Goal: Task Accomplishment & Management: Manage account settings

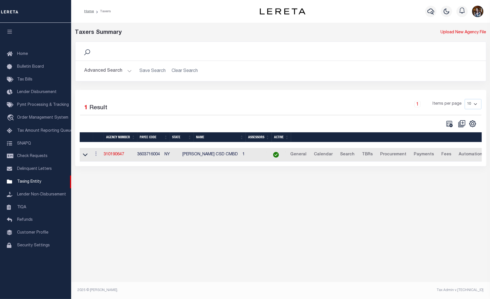
click at [108, 70] on button "Advanced Search" at bounding box center [108, 70] width 47 height 11
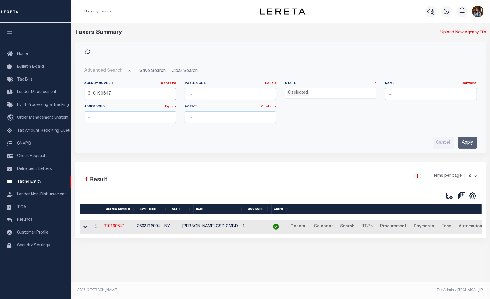
click at [111, 92] on input "310190647" at bounding box center [131, 94] width 92 height 12
type input "370218611"
click at [461, 143] on input "Apply" at bounding box center [467, 143] width 18 height 12
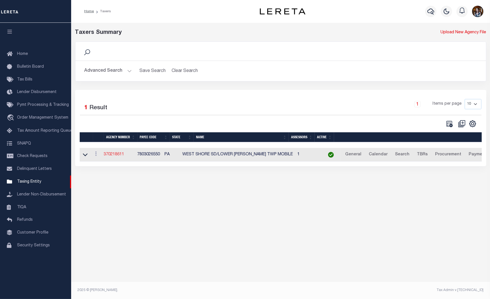
click at [118, 157] on link "370218611" at bounding box center [114, 155] width 20 height 4
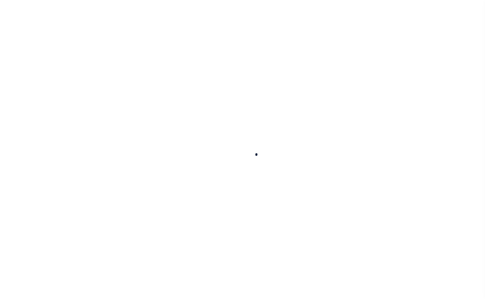
select select
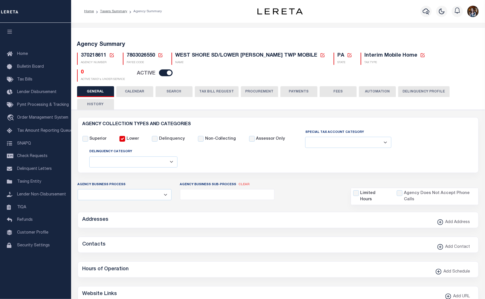
checkbox input "false"
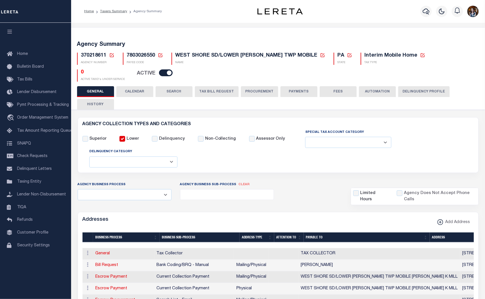
click at [113, 55] on icon at bounding box center [111, 55] width 5 height 5
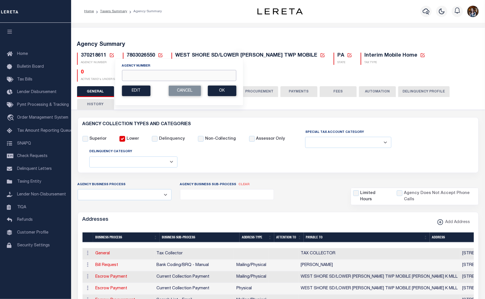
click at [183, 79] on input "Agency Number" at bounding box center [179, 75] width 114 height 11
type input "370670622"
click at [228, 92] on button "Ok" at bounding box center [222, 91] width 28 height 11
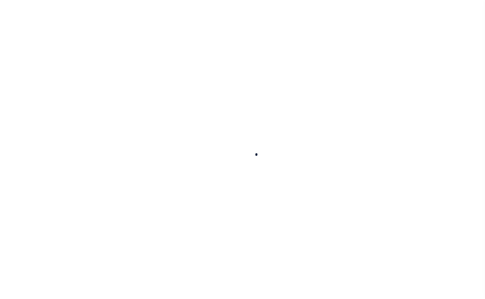
select select
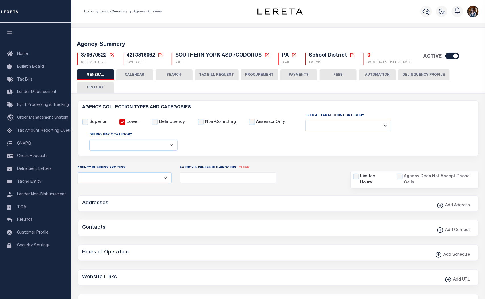
checkbox input "false"
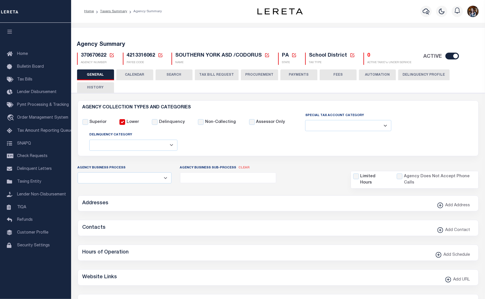
type input "4213316062"
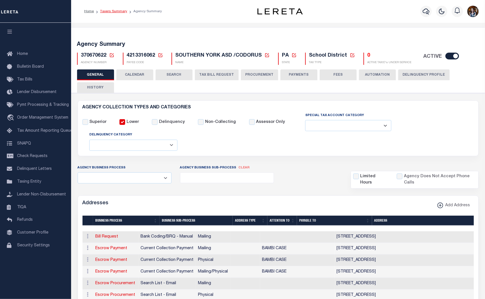
click at [112, 12] on link "Taxers Summary" at bounding box center [113, 11] width 27 height 3
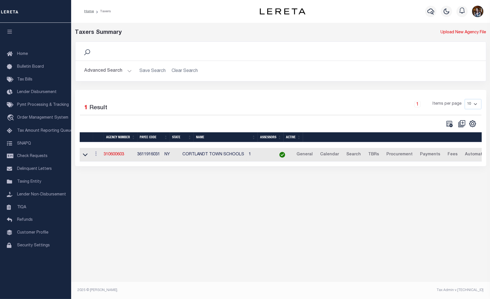
click at [112, 72] on button "Advanced Search" at bounding box center [108, 70] width 47 height 11
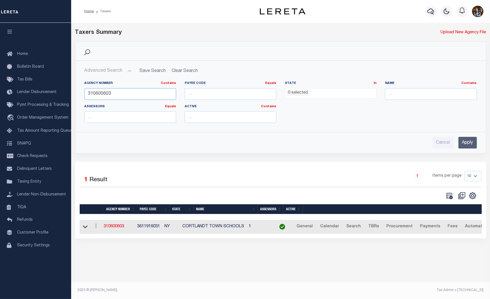
click at [116, 89] on input "310600603" at bounding box center [131, 94] width 92 height 12
drag, startPoint x: 110, startPoint y: 93, endPoint x: 106, endPoint y: 93, distance: 4.6
click at [106, 93] on input "310600603" at bounding box center [131, 94] width 92 height 12
click at [118, 86] on div "Agency Number Contains Contains Is 310600603" at bounding box center [131, 90] width 92 height 19
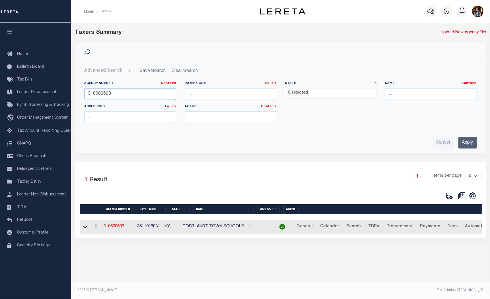
click at [120, 92] on input "310600603" at bounding box center [131, 94] width 92 height 12
click at [465, 141] on input "Apply" at bounding box center [467, 143] width 18 height 12
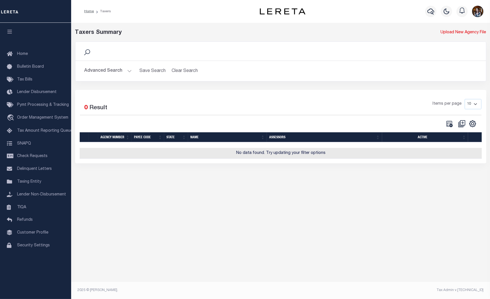
click at [97, 73] on button "Advanced Search" at bounding box center [108, 70] width 47 height 11
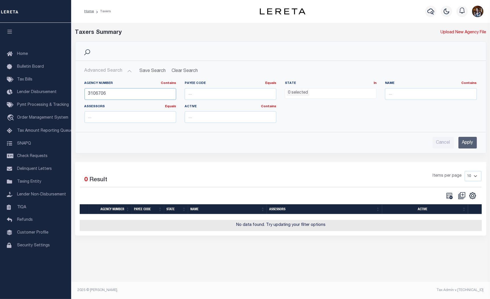
click at [92, 93] on input "3106706" at bounding box center [131, 94] width 92 height 12
type input "3706706"
click at [464, 140] on input "Apply" at bounding box center [467, 143] width 18 height 12
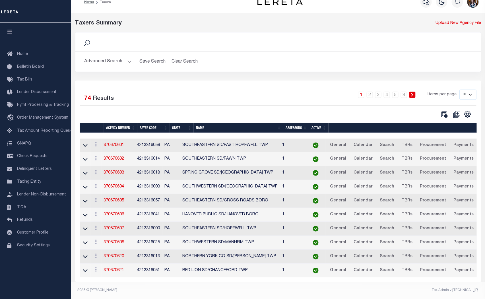
scroll to position [15, 0]
click at [474, 90] on select "10 25 50 100" at bounding box center [468, 95] width 17 height 10
select select "100"
click at [460, 90] on select "10 25 50 100" at bounding box center [468, 95] width 17 height 10
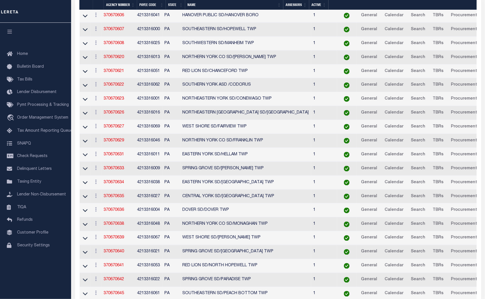
scroll to position [204, 0]
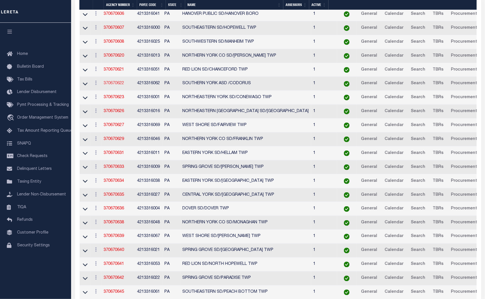
click at [112, 85] on link "370670622" at bounding box center [114, 83] width 20 height 4
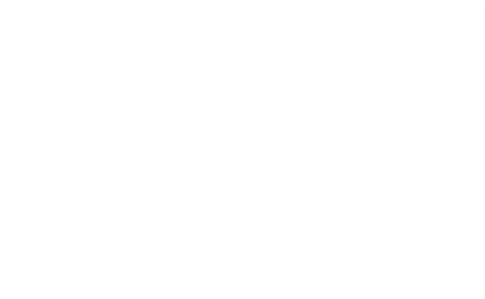
select select
checkbox input "false"
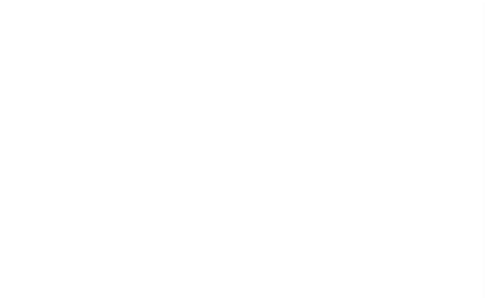
checkbox input "false"
type input "4213316062"
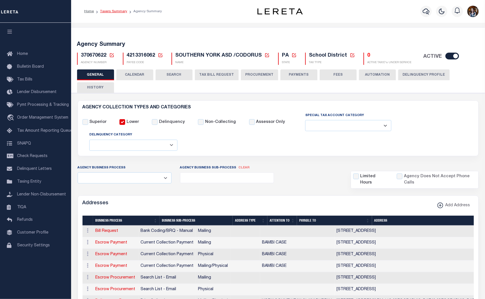
click at [106, 10] on link "Taxers Summary" at bounding box center [113, 11] width 27 height 3
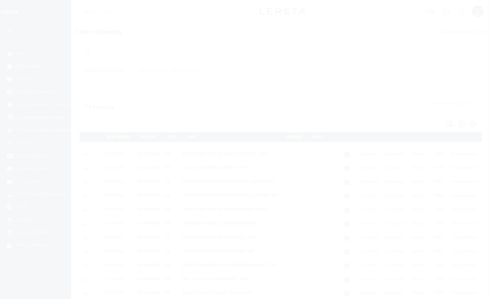
select select "100"
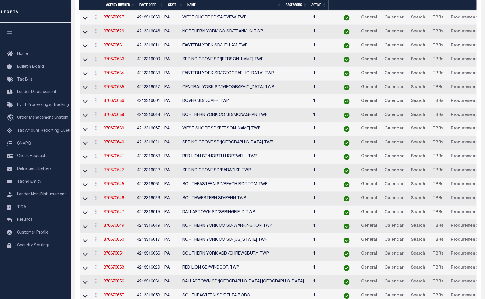
scroll to position [379, 0]
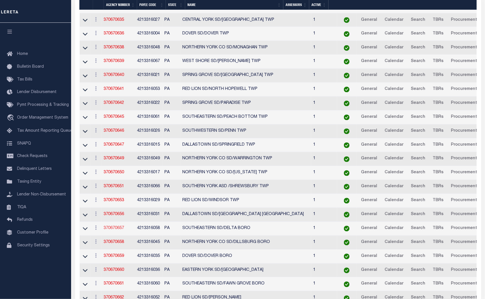
click at [114, 230] on link "370670657" at bounding box center [114, 229] width 20 height 4
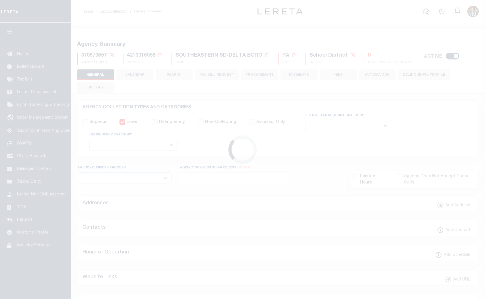
select select
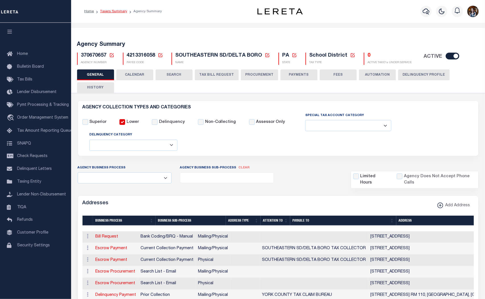
click at [113, 12] on link "Taxers Summary" at bounding box center [113, 11] width 27 height 3
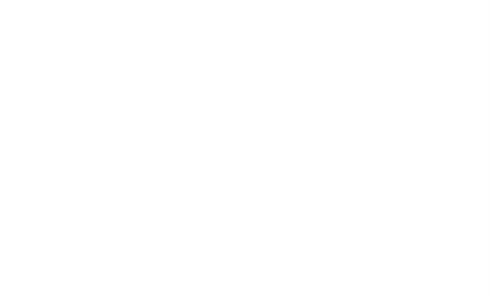
select select "100"
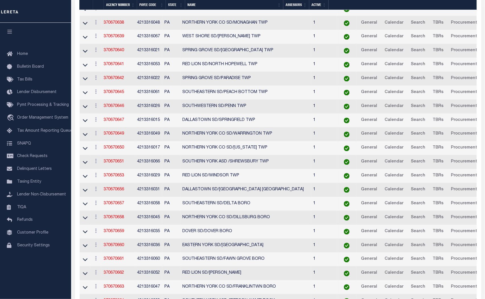
scroll to position [443, 0]
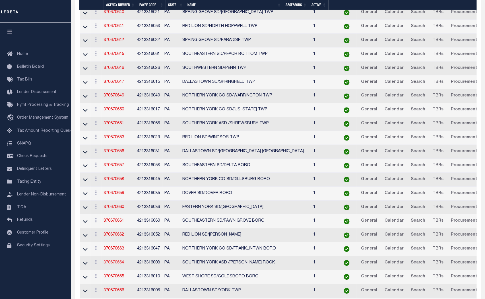
click at [113, 265] on link "370670664" at bounding box center [114, 263] width 20 height 4
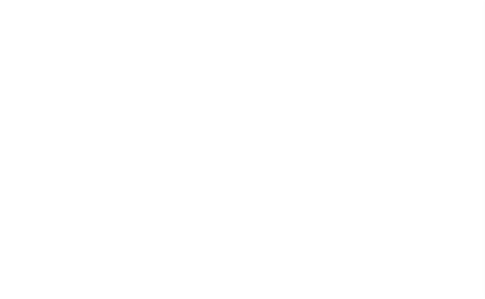
select select
checkbox input "false"
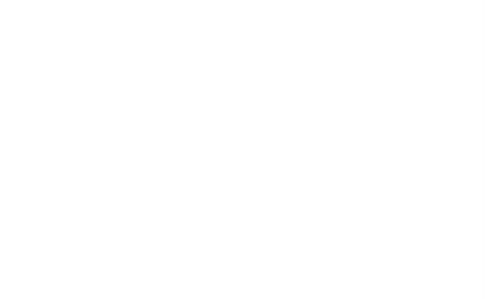
checkbox input "false"
type input "4213316008"
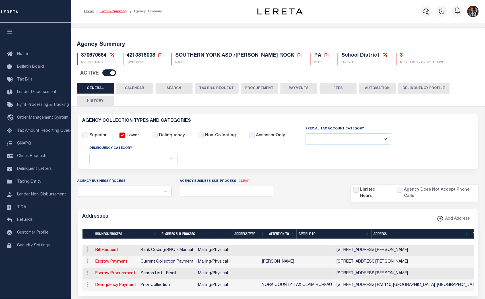
click at [111, 10] on link "Taxers Summary" at bounding box center [113, 11] width 27 height 3
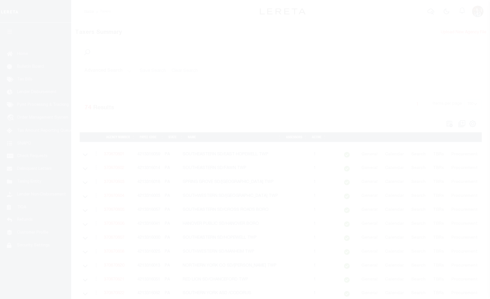
select select "100"
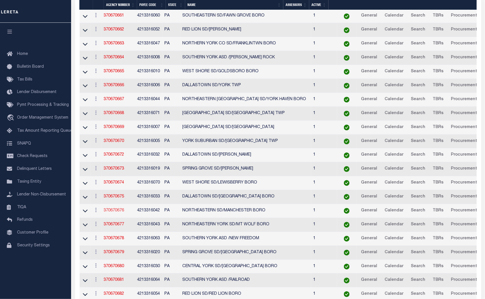
scroll to position [664, 0]
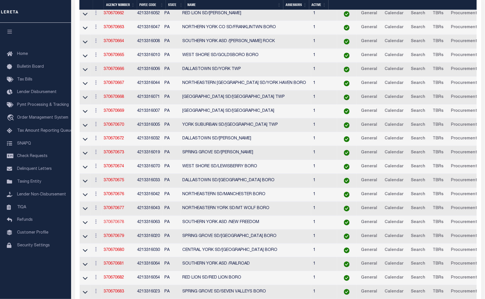
click at [115, 224] on link "370670678" at bounding box center [114, 222] width 20 height 4
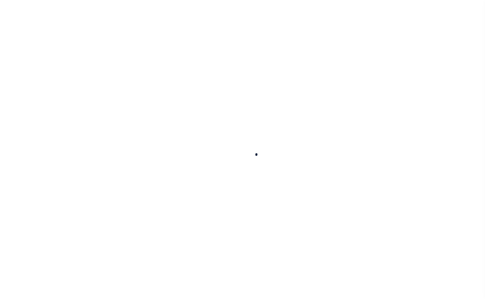
select select
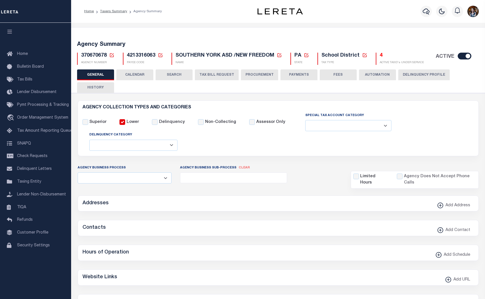
checkbox input "false"
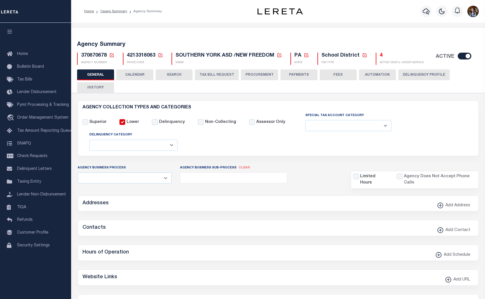
type input "4213316063"
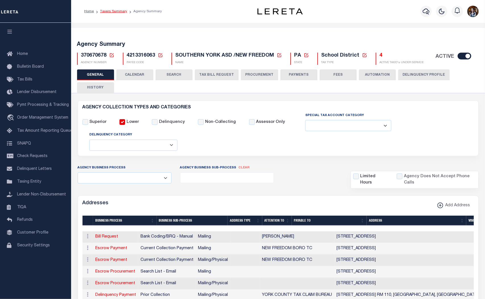
click at [122, 12] on link "Taxers Summary" at bounding box center [113, 11] width 27 height 3
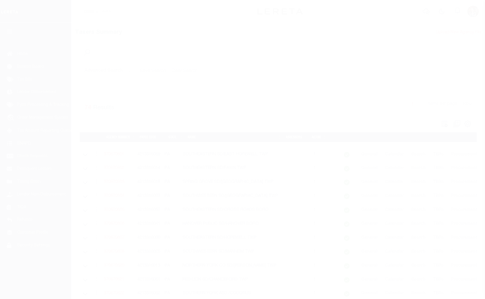
select select "100"
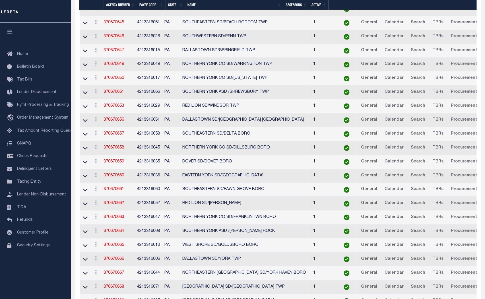
scroll to position [727, 0]
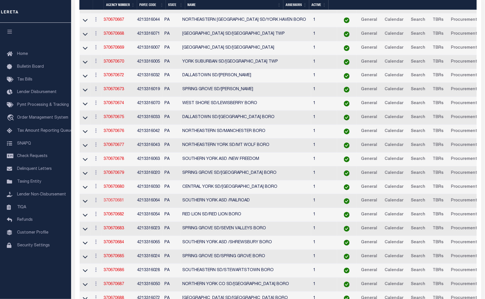
click at [118, 203] on link "370670681" at bounding box center [114, 201] width 20 height 4
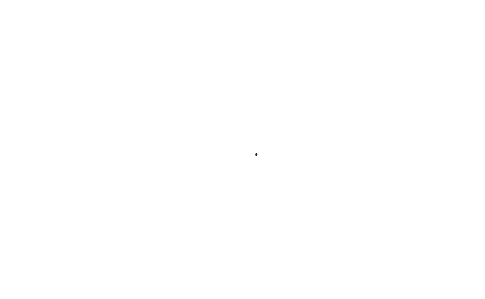
select select
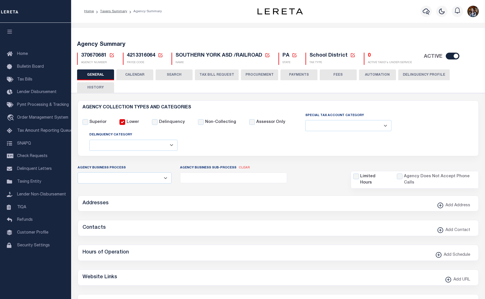
checkbox input "false"
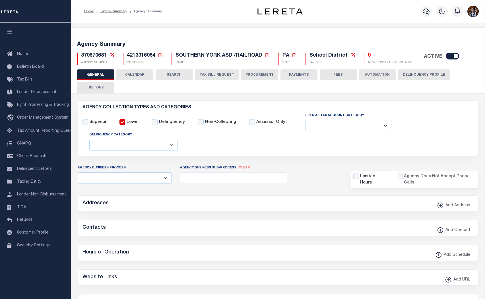
type input "4213316064"
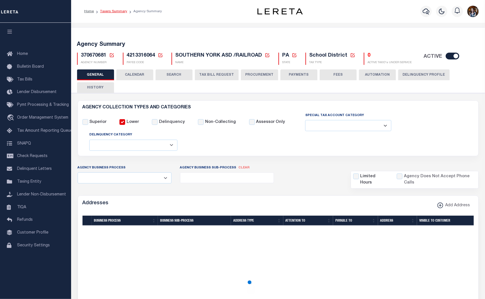
click at [125, 11] on link "Taxers Summary" at bounding box center [113, 11] width 27 height 3
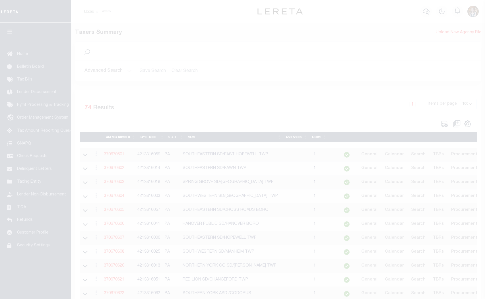
select select "100"
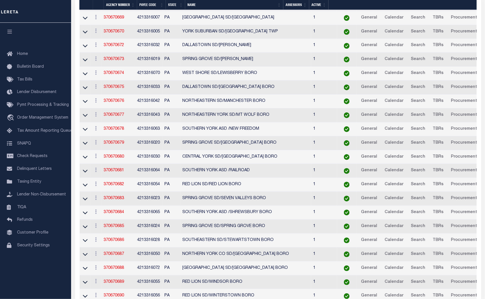
scroll to position [759, 0]
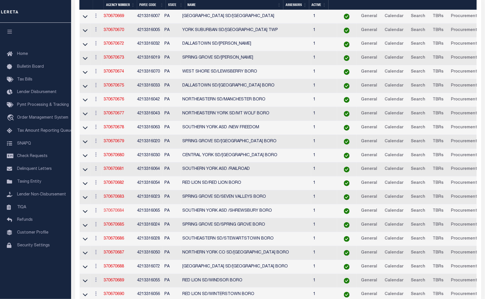
click at [115, 213] on link "370670684" at bounding box center [114, 211] width 20 height 4
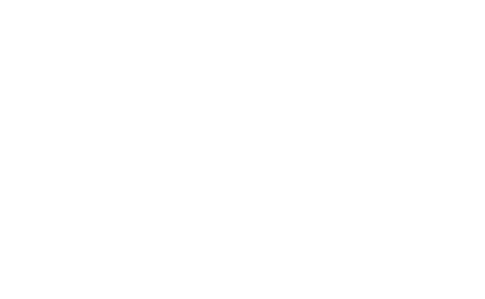
select select
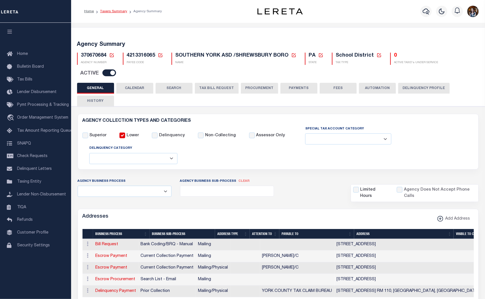
click at [110, 13] on link "Taxers Summary" at bounding box center [113, 11] width 27 height 3
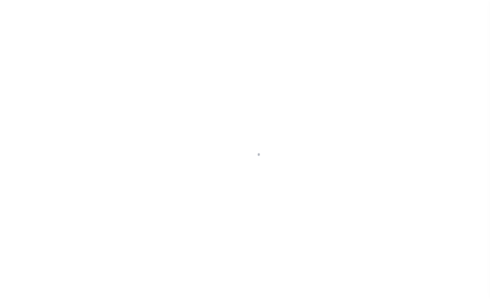
select select "100"
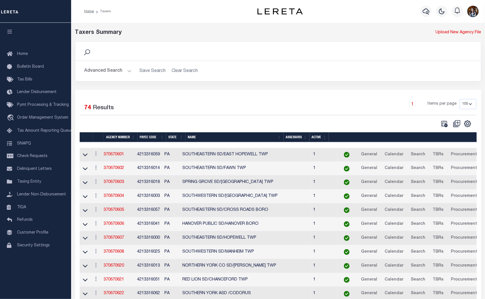
click at [110, 71] on button "Advanced Search" at bounding box center [108, 70] width 47 height 11
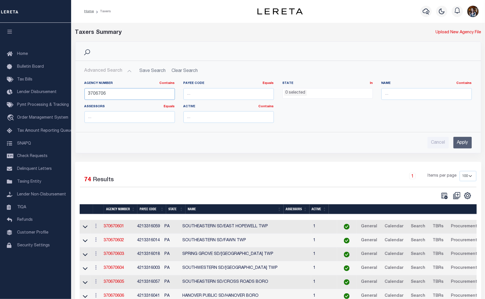
click at [113, 92] on input "3706706" at bounding box center [130, 94] width 90 height 12
type input "370678639"
click input "Apply"
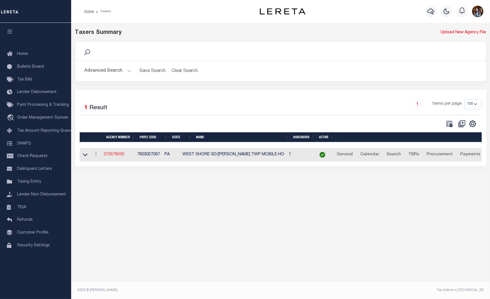
click link "370678639"
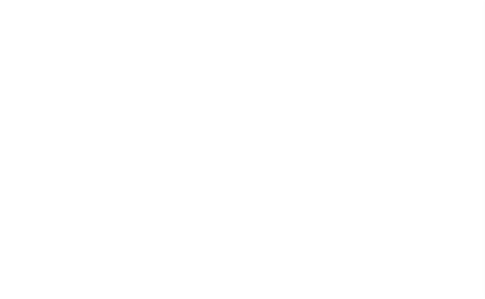
select select
checkbox input "false"
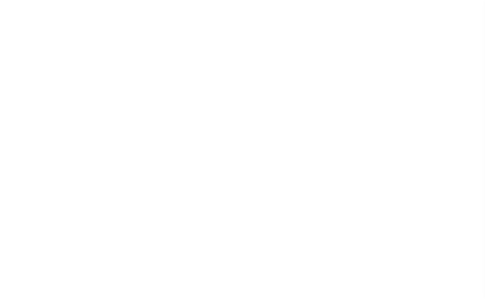
checkbox input "false"
